Goal: Information Seeking & Learning: Learn about a topic

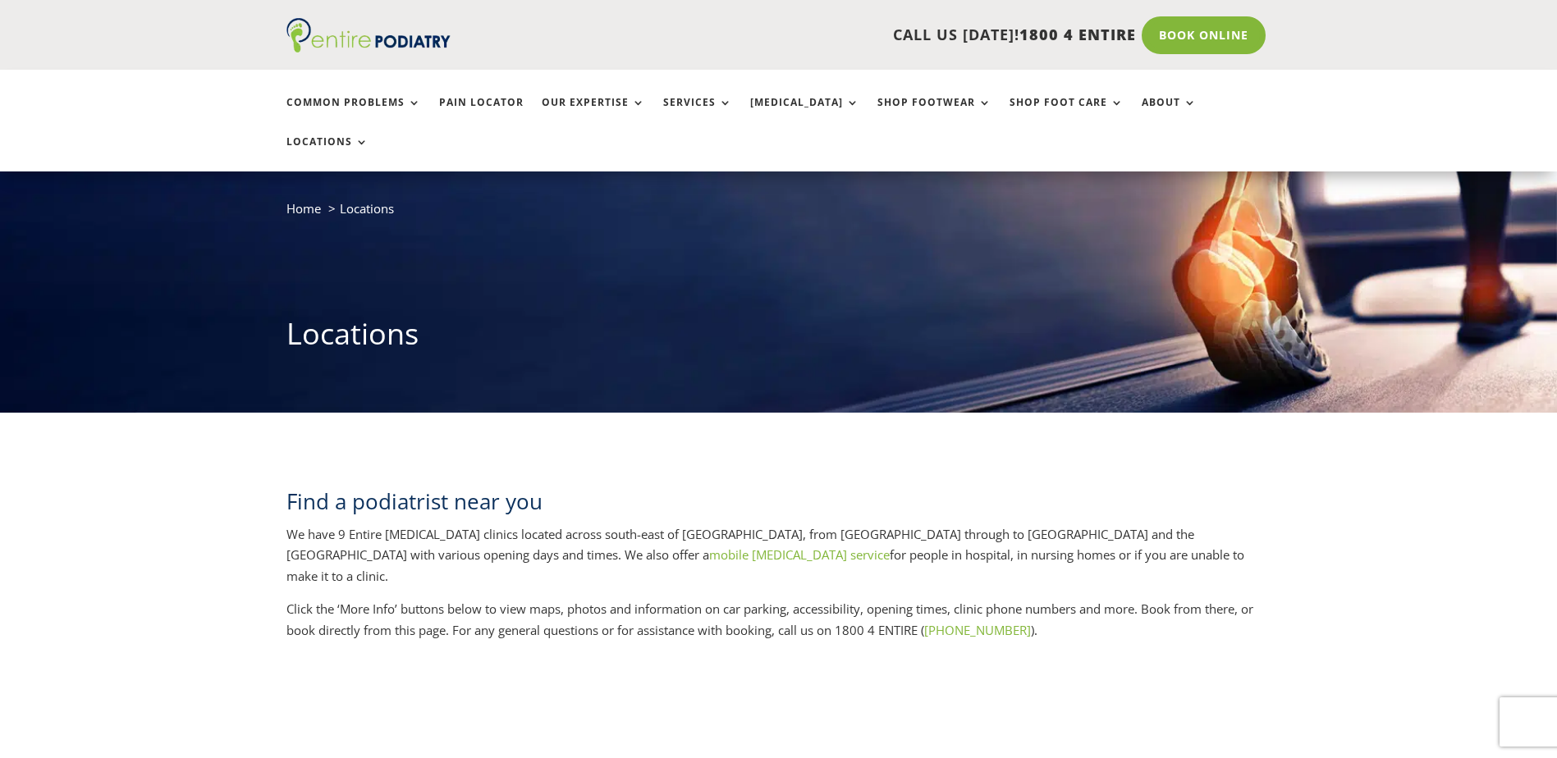
scroll to position [66, 0]
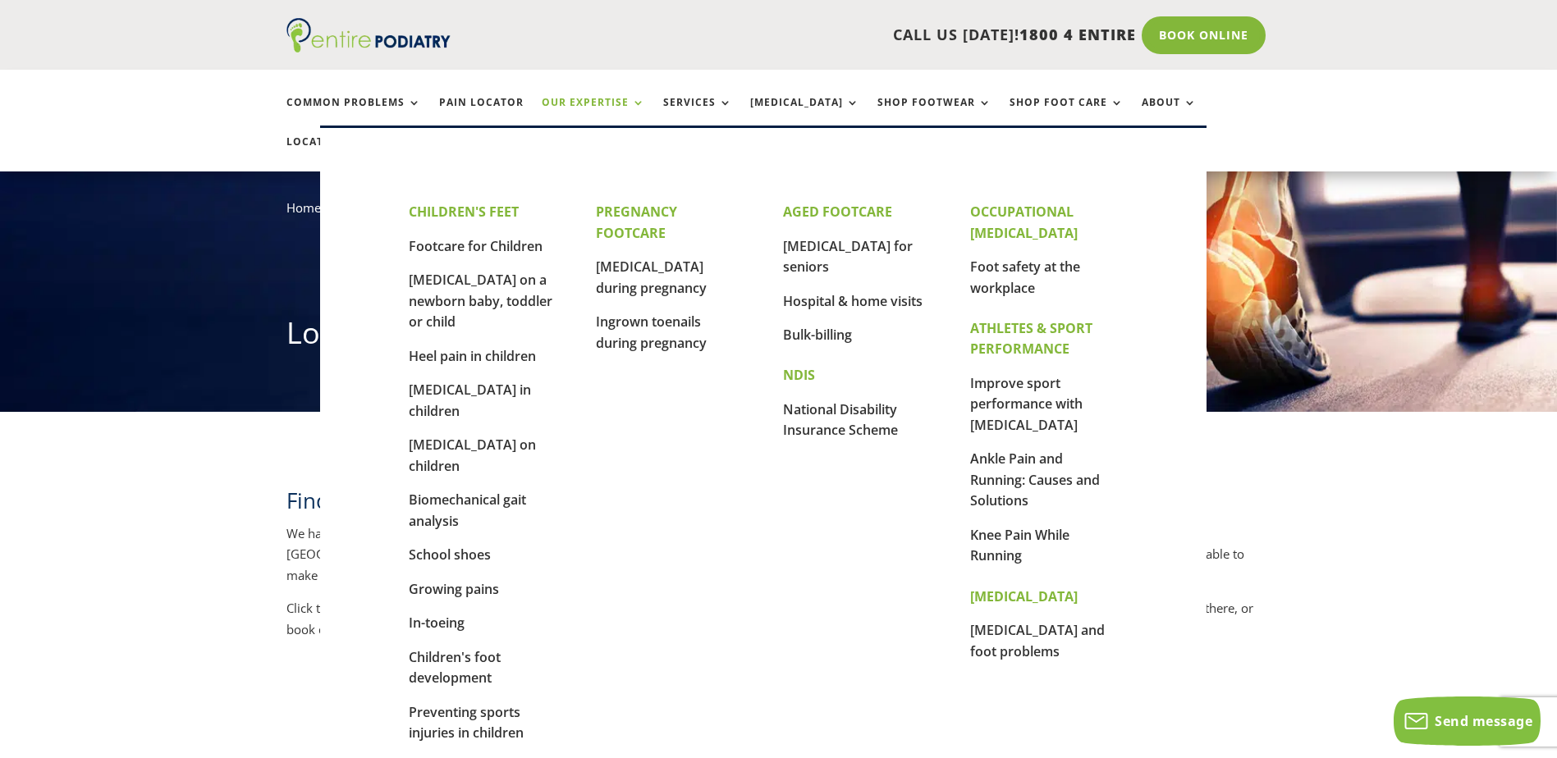
click at [568, 98] on link "Our Expertise" at bounding box center [593, 114] width 103 height 35
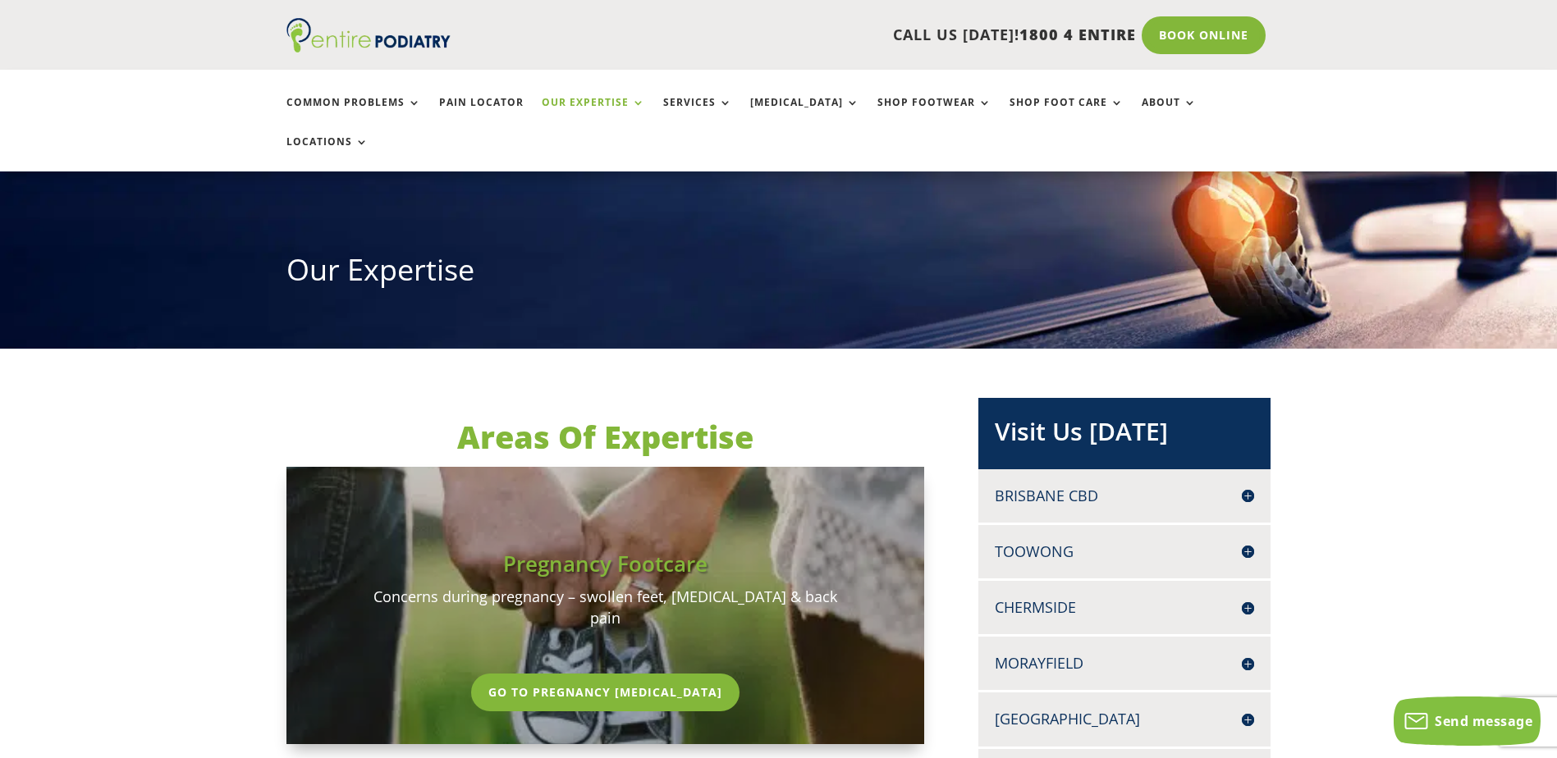
scroll to position [131, 0]
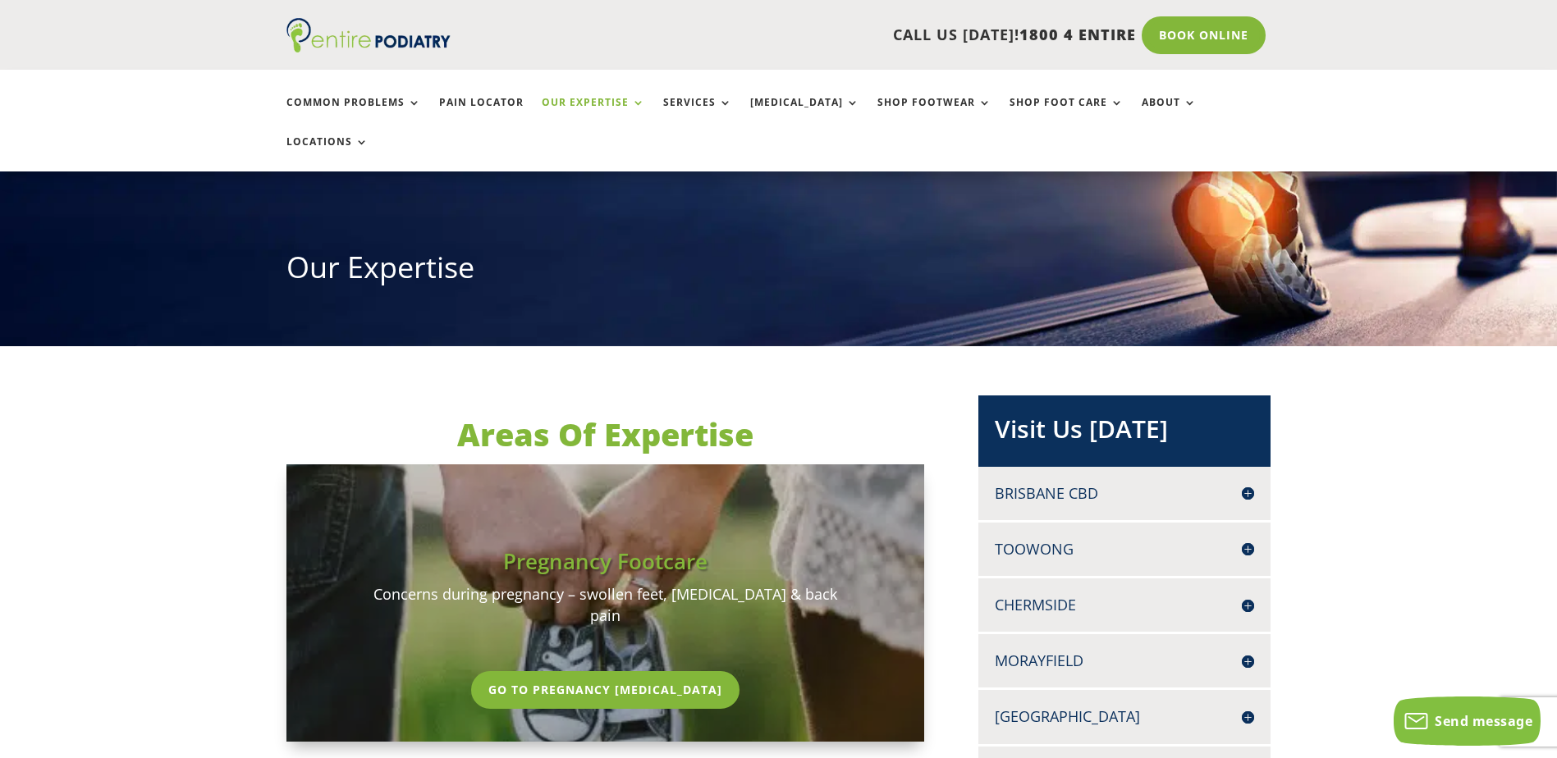
click at [1031, 634] on div "Morayfield UNIT 5C, MORAYFIELD GARDENS 197 MORAYFIELD ROAD MORAYFIELD Q 4506 07…" at bounding box center [1124, 660] width 292 height 53
click at [1031, 651] on h4 "Morayfield" at bounding box center [1124, 661] width 259 height 21
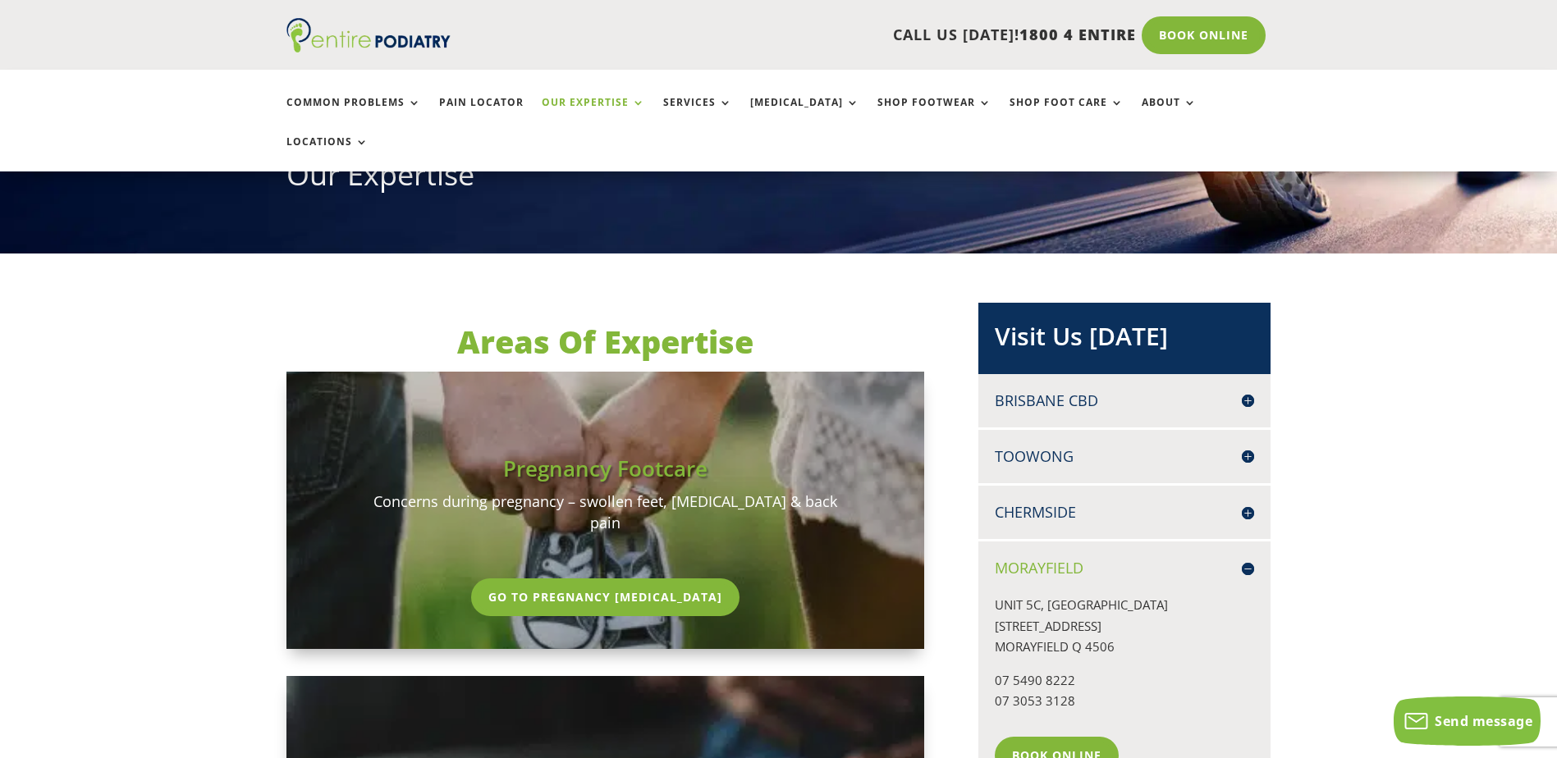
scroll to position [0, 0]
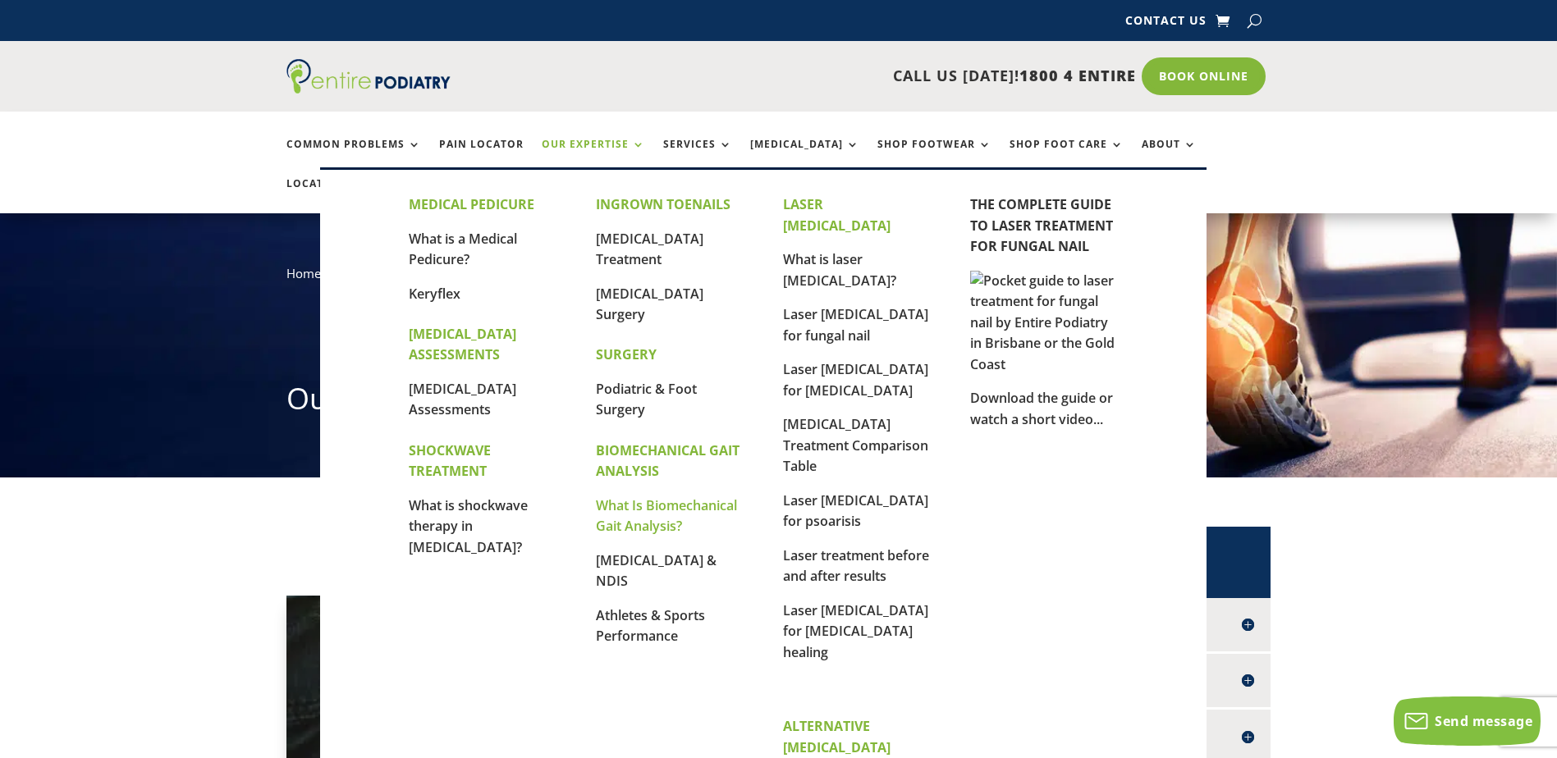
click at [677, 505] on link "What Is Biomechanical Gait Analysis?" at bounding box center [666, 515] width 141 height 39
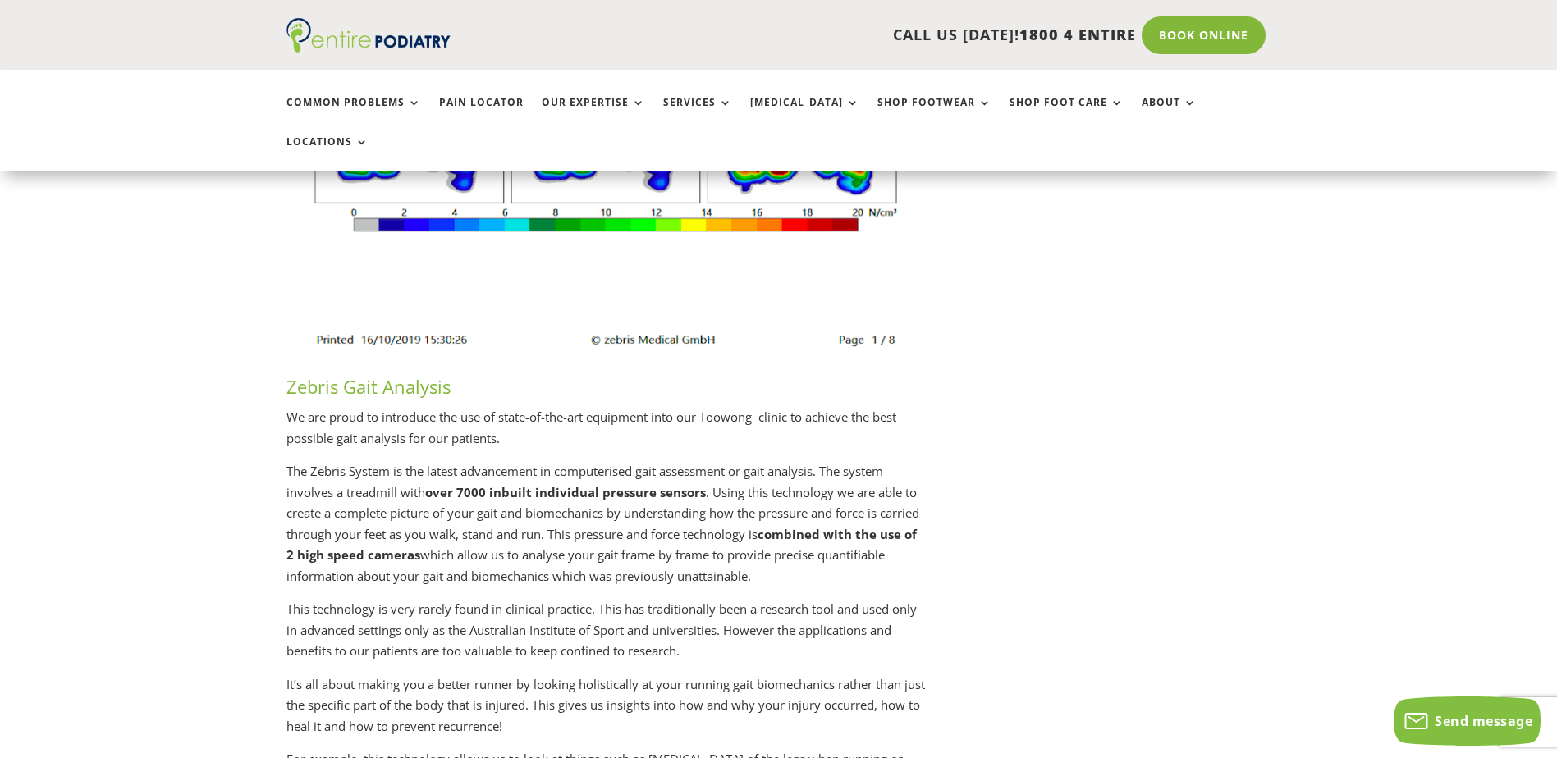
scroll to position [2495, 0]
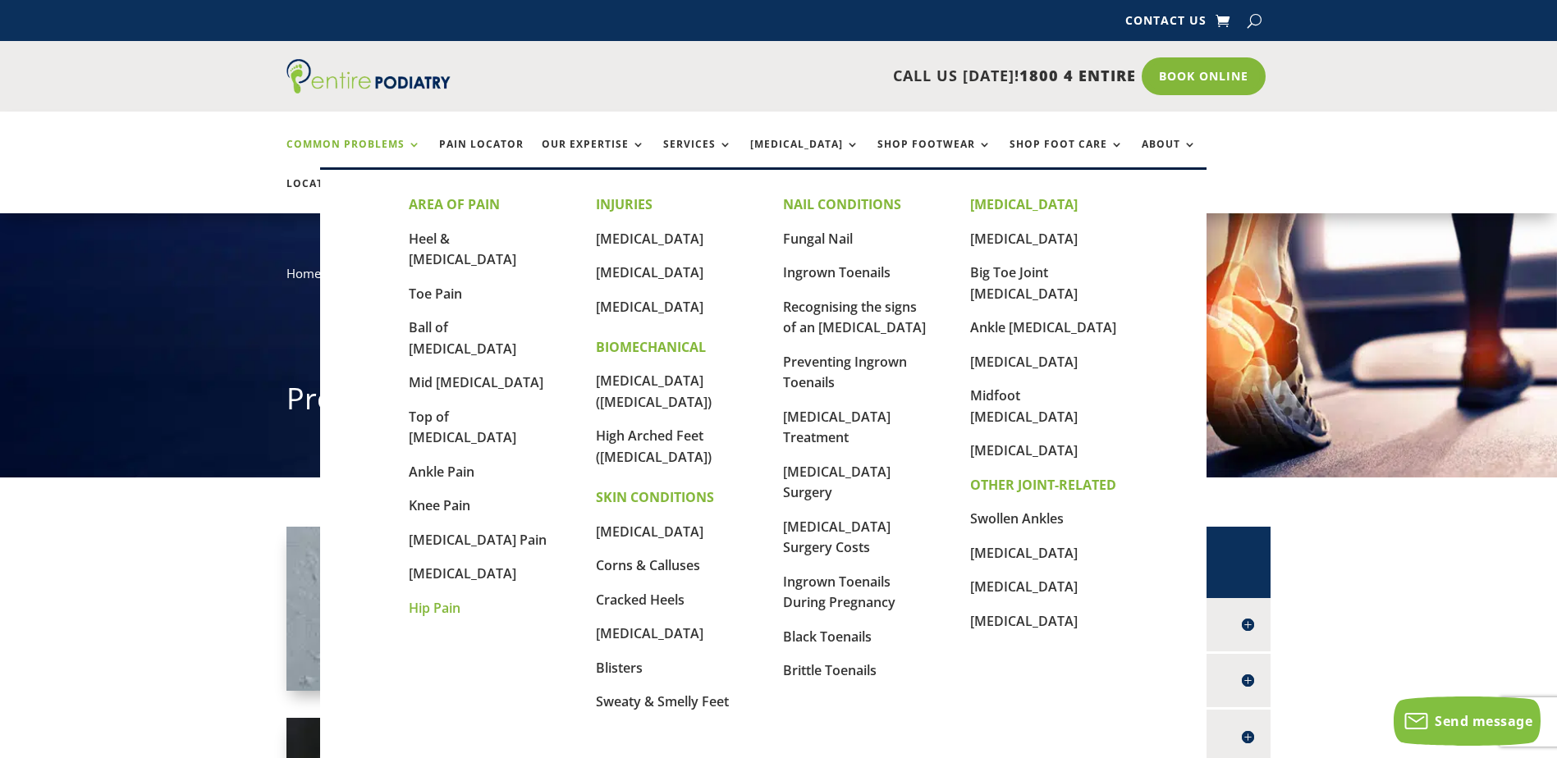
click at [431, 599] on link "Hip Pain" at bounding box center [435, 608] width 52 height 18
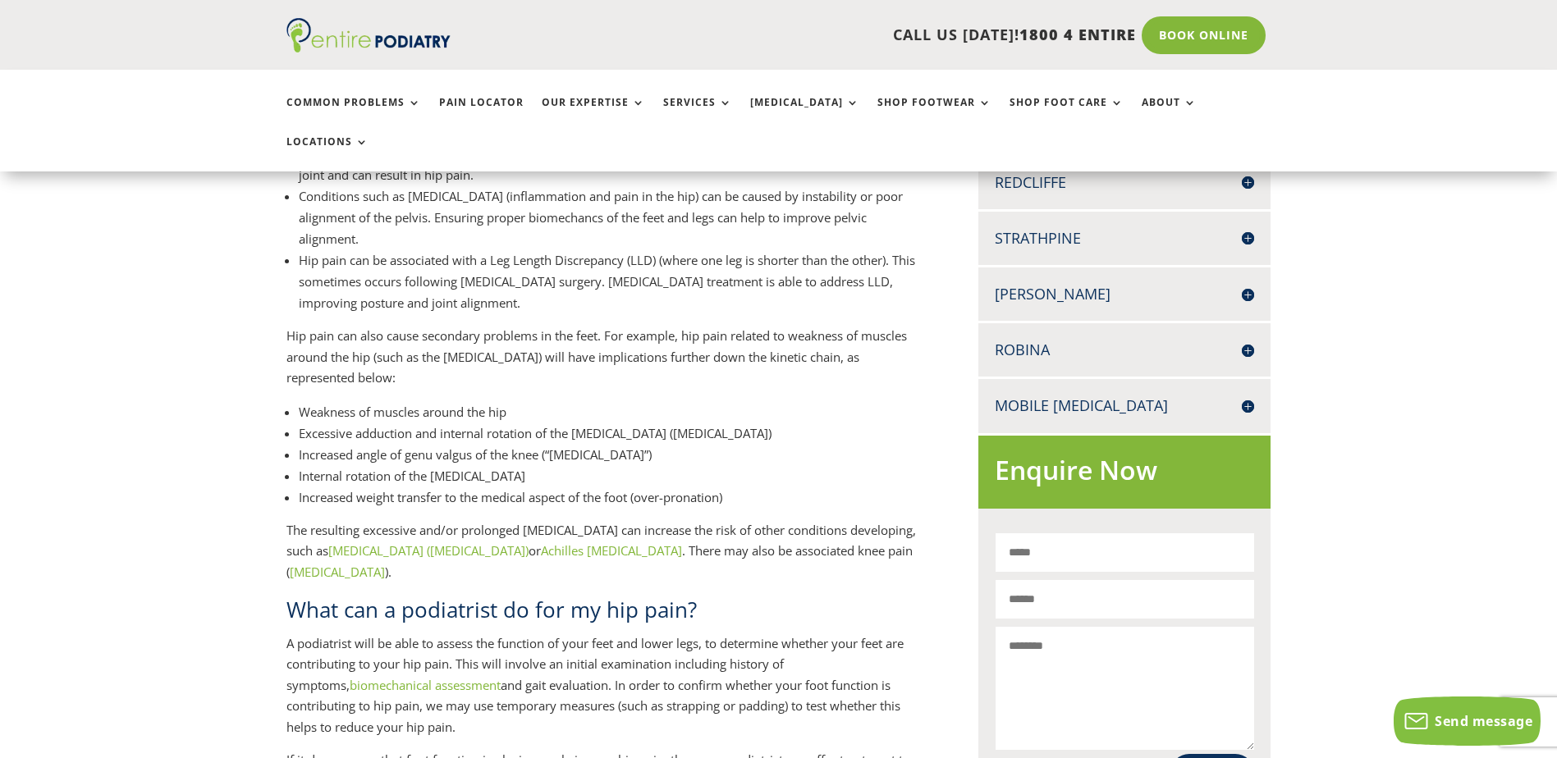
scroll to position [788, 0]
